Goal: Information Seeking & Learning: Learn about a topic

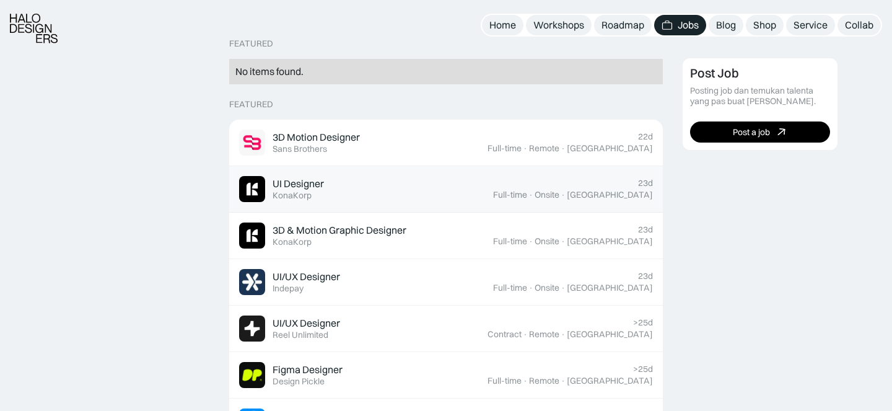
scroll to position [299, 0]
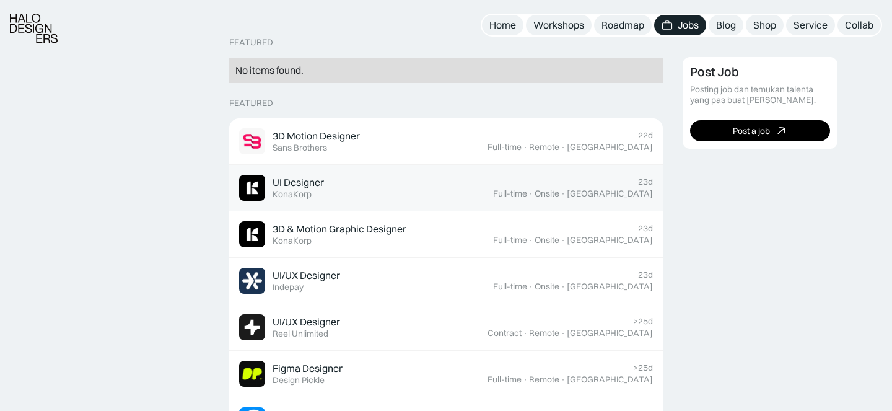
click at [408, 188] on div "UI Designer Featured KonaKorp" at bounding box center [366, 188] width 254 height 26
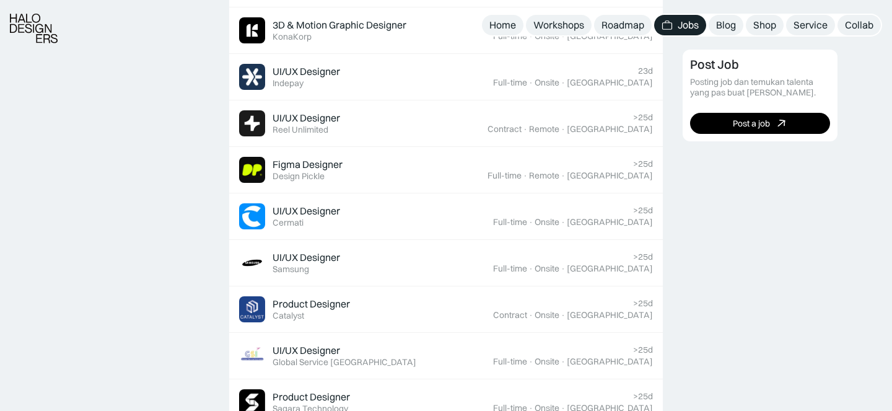
scroll to position [506, 0]
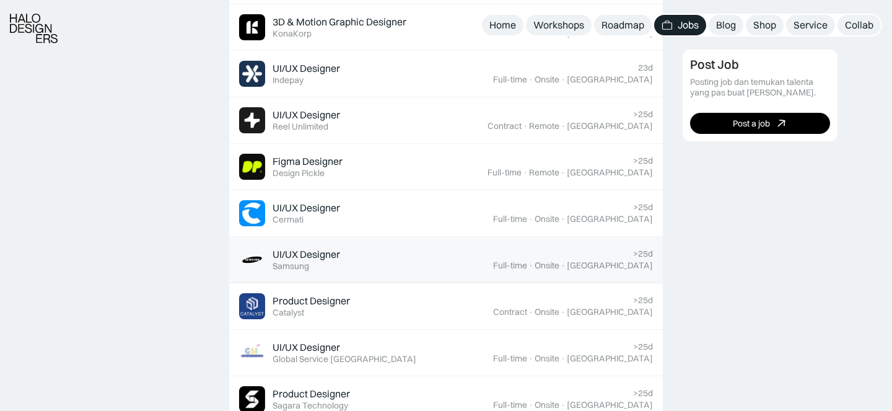
click at [361, 263] on div "UI/UX Designer Featured Samsung" at bounding box center [366, 260] width 254 height 26
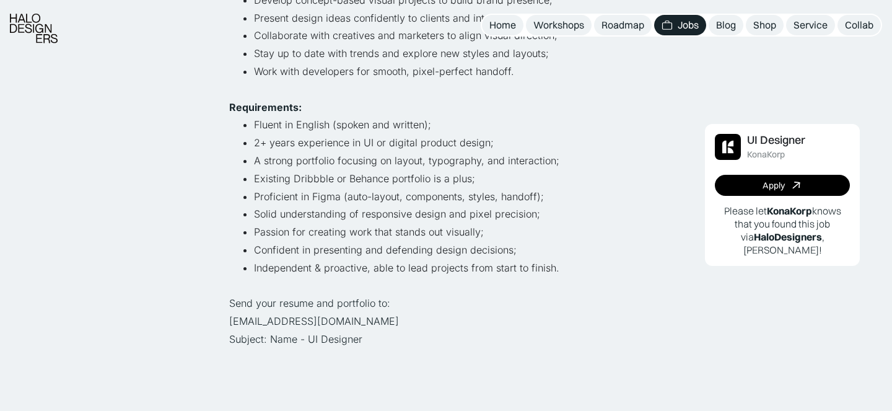
scroll to position [401, 0]
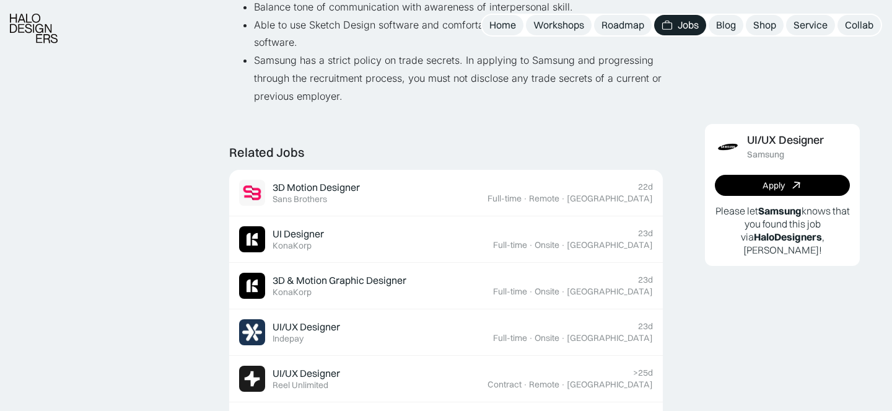
scroll to position [909, 0]
